Goal: Information Seeking & Learning: Learn about a topic

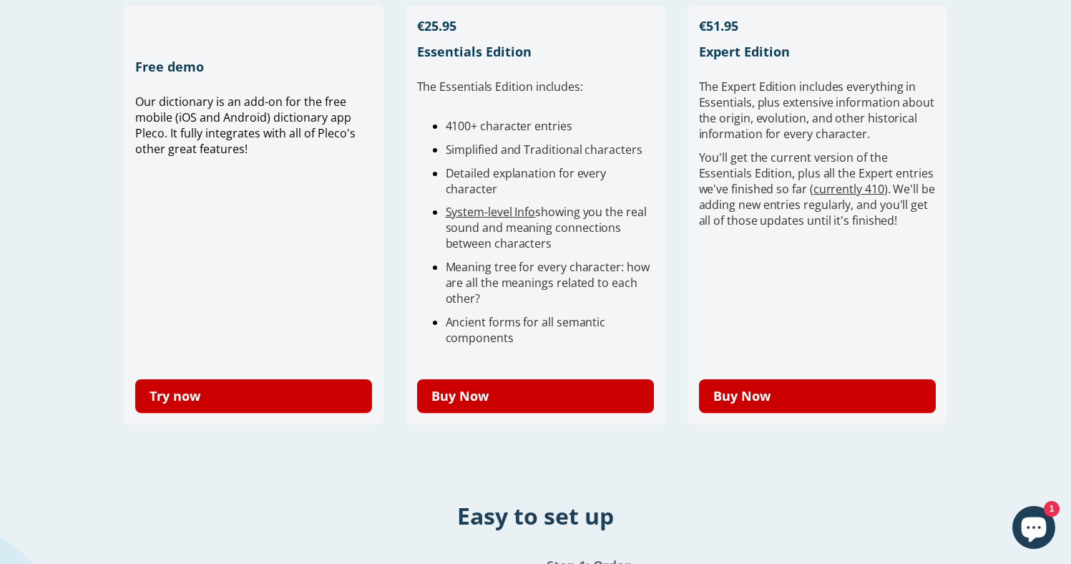
scroll to position [450, 0]
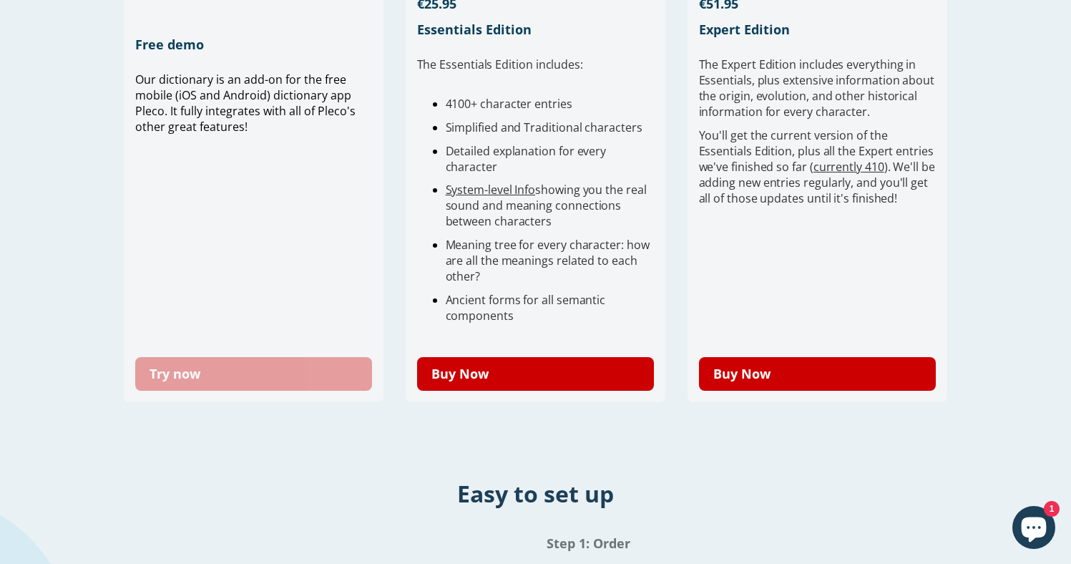
click at [195, 380] on link "Try now" at bounding box center [254, 374] width 238 height 34
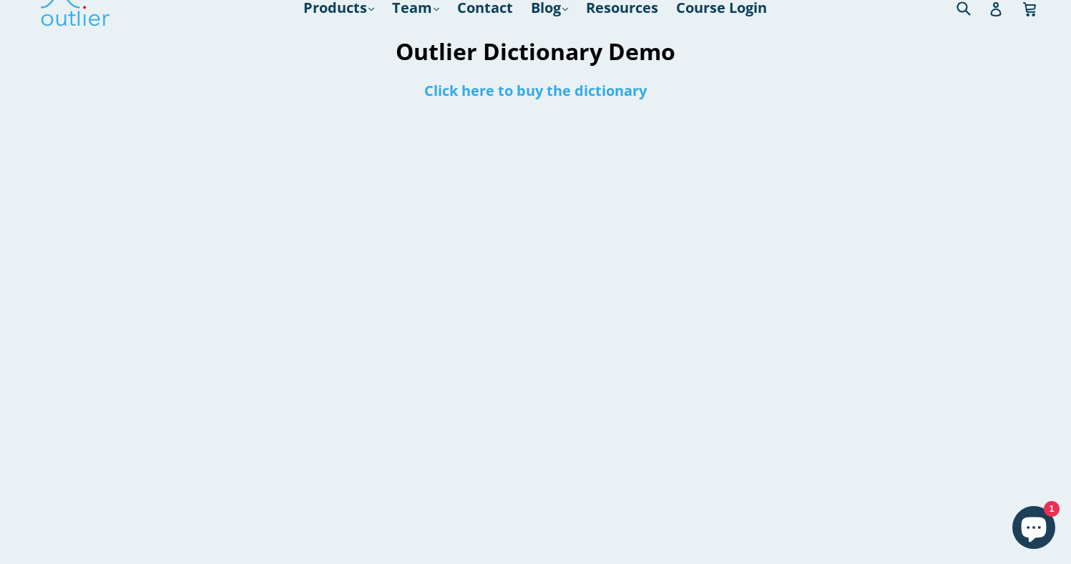
scroll to position [25, 0]
click at [531, 94] on link "Click here to buy the dictionary" at bounding box center [535, 88] width 223 height 19
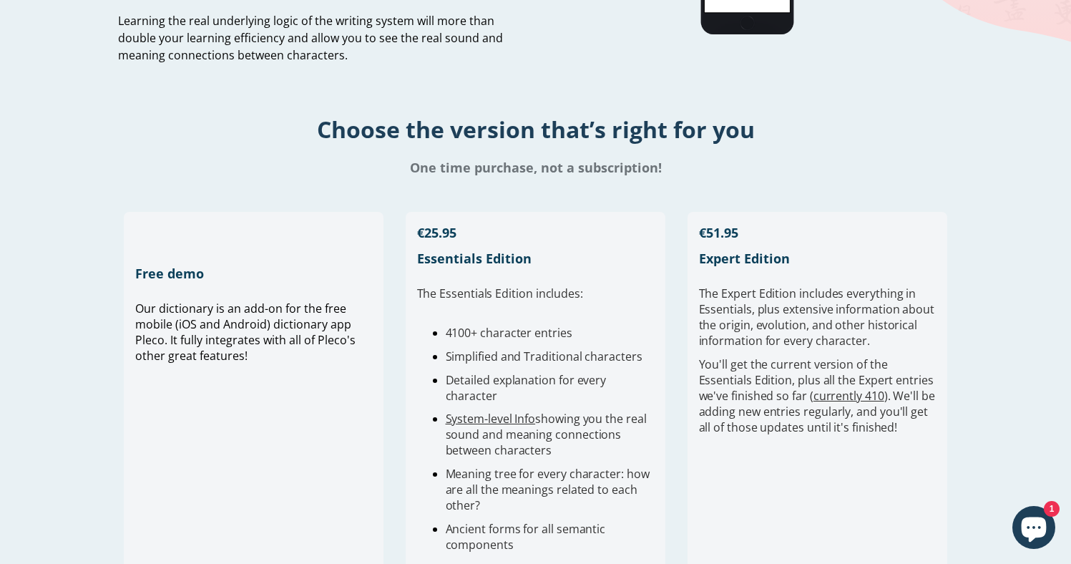
scroll to position [364, 0]
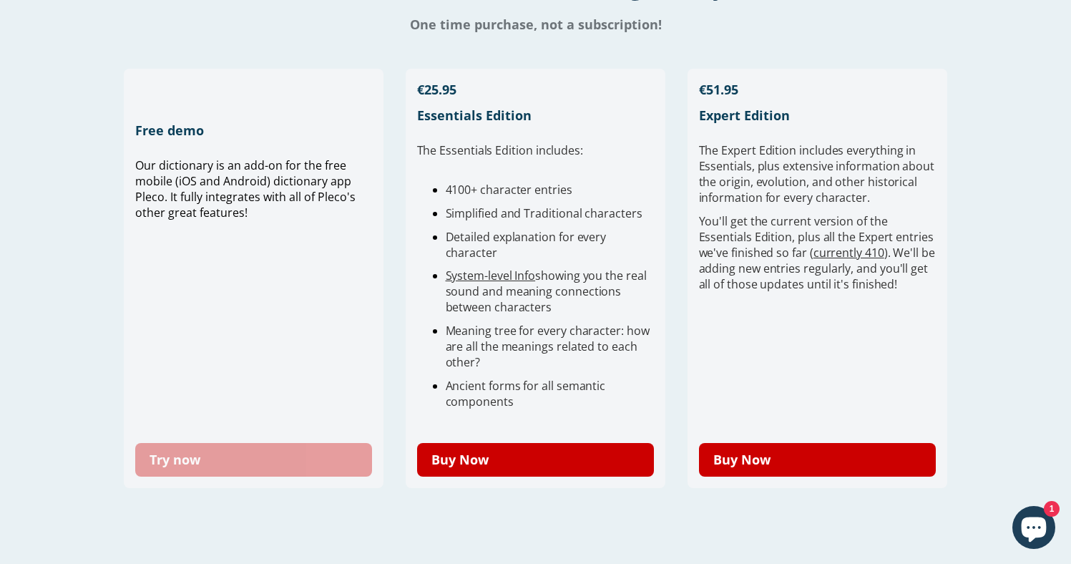
click at [263, 457] on link "Try now" at bounding box center [254, 460] width 238 height 34
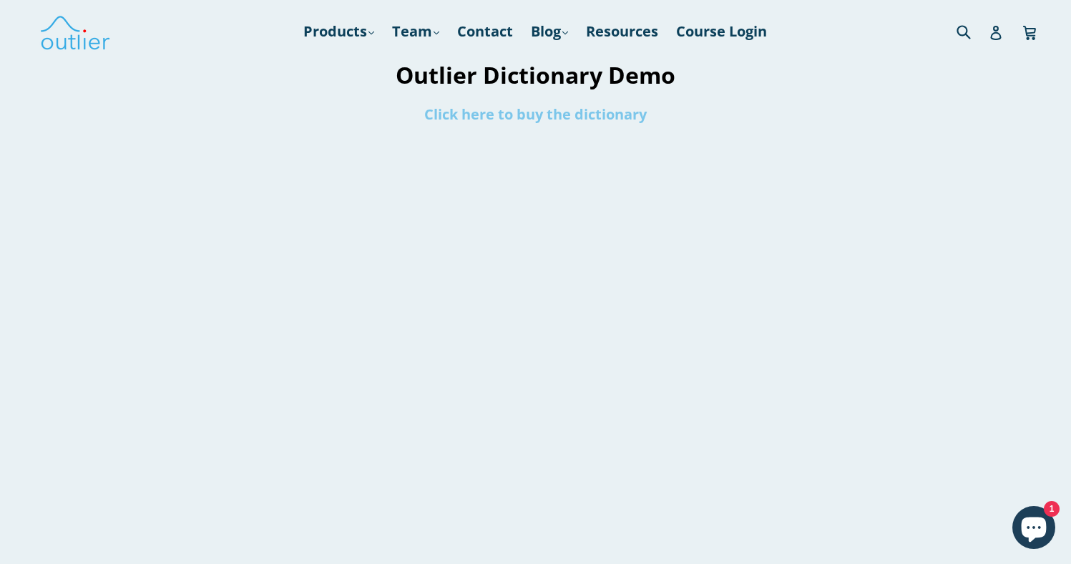
click at [552, 112] on link "Click here to buy the dictionary" at bounding box center [535, 113] width 223 height 19
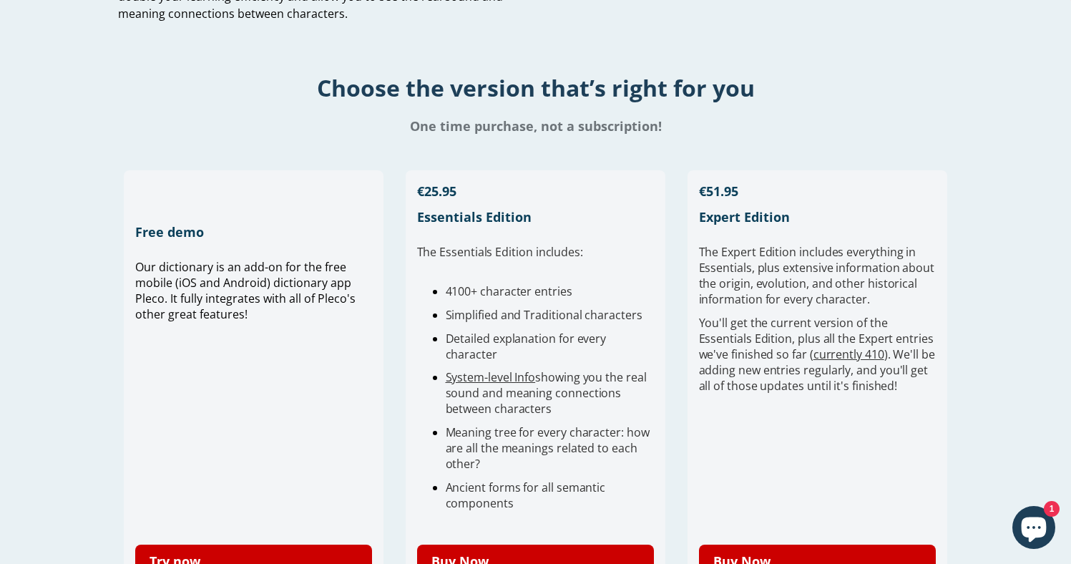
scroll to position [281, 0]
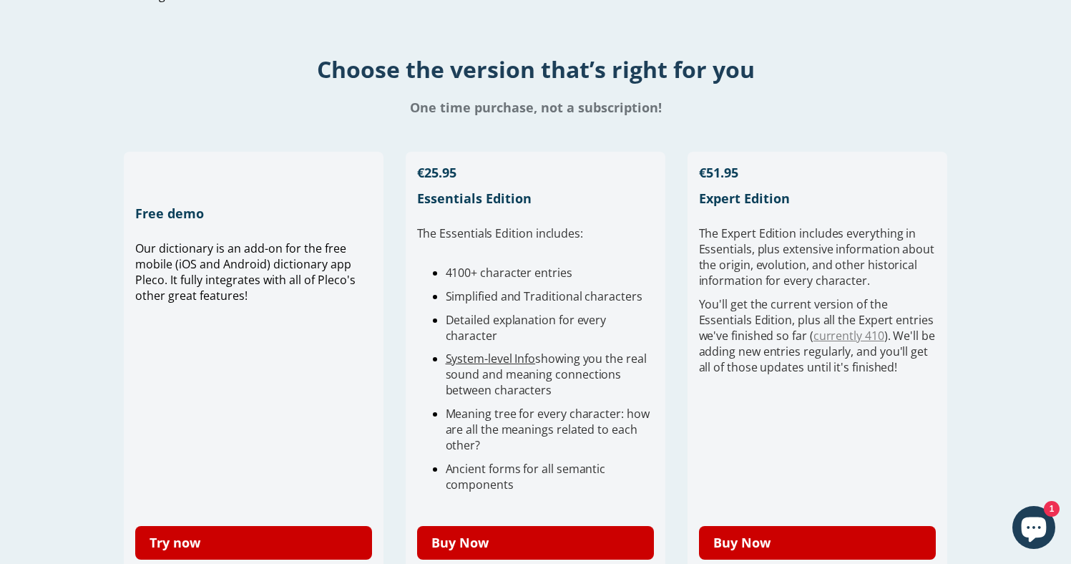
click at [826, 335] on link "currently 410" at bounding box center [849, 336] width 71 height 16
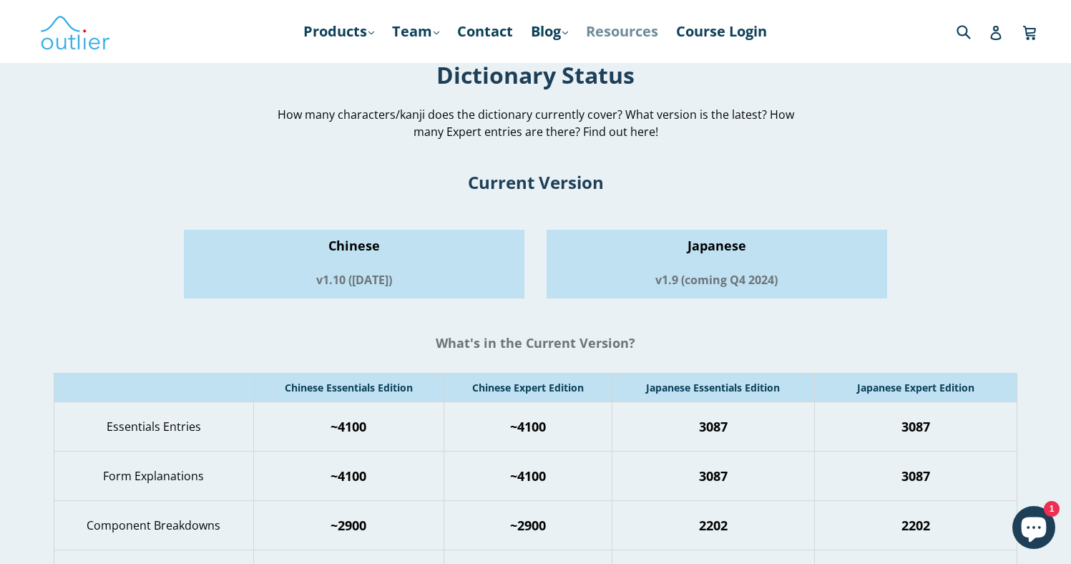
click at [613, 23] on link "Resources" at bounding box center [622, 32] width 87 height 26
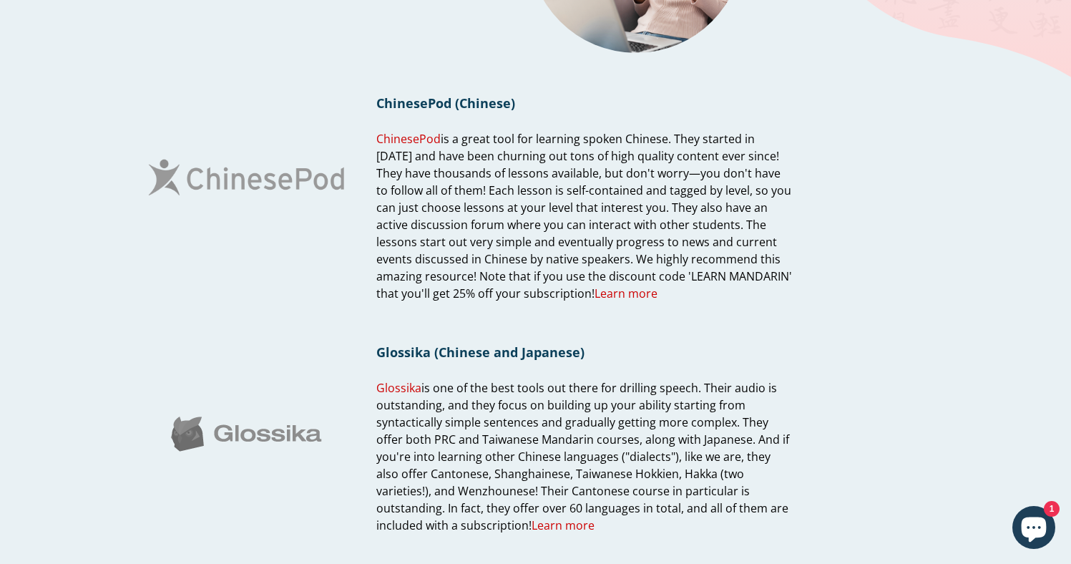
scroll to position [202, 0]
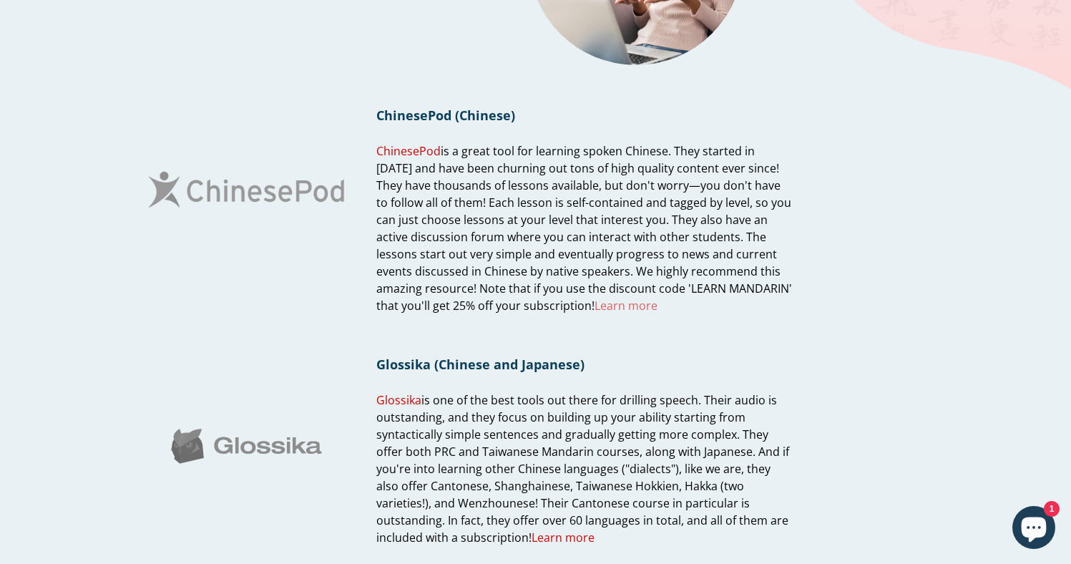
click at [595, 309] on span "Learn more" at bounding box center [626, 306] width 63 height 16
